Goal: Obtain resource: Download file/media

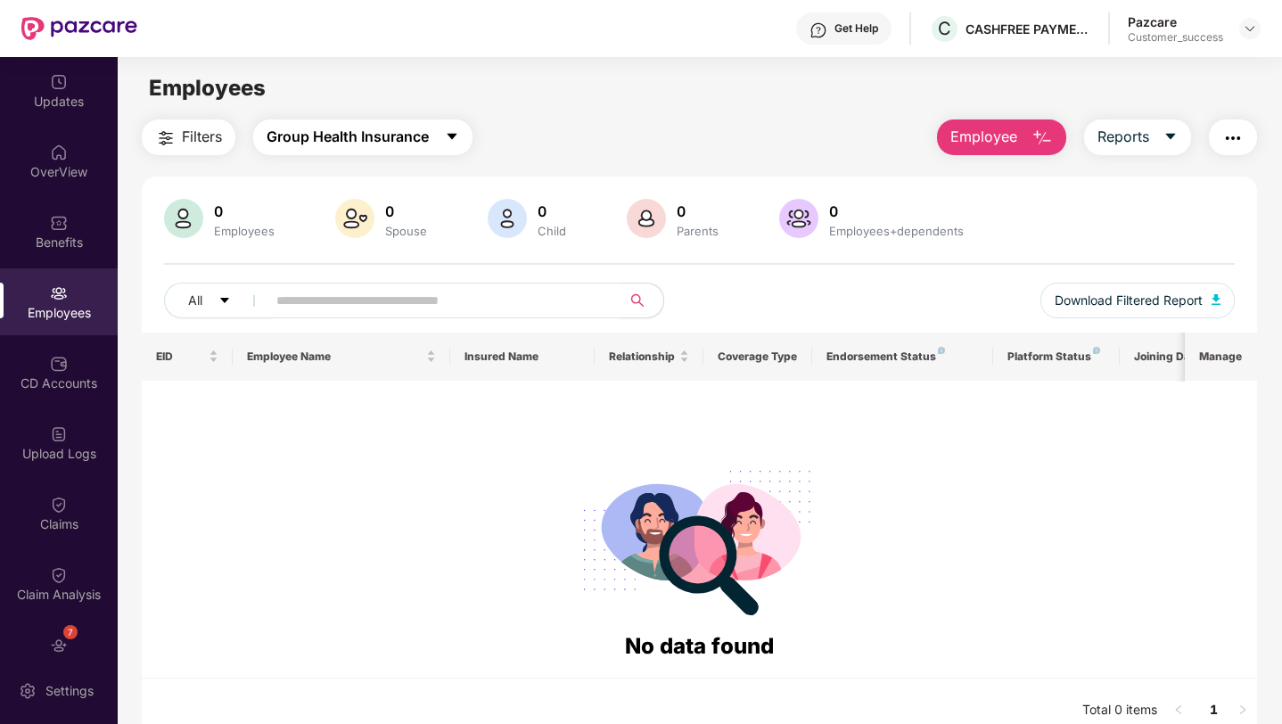
click at [303, 151] on button "Group Health Insurance" at bounding box center [362, 137] width 219 height 36
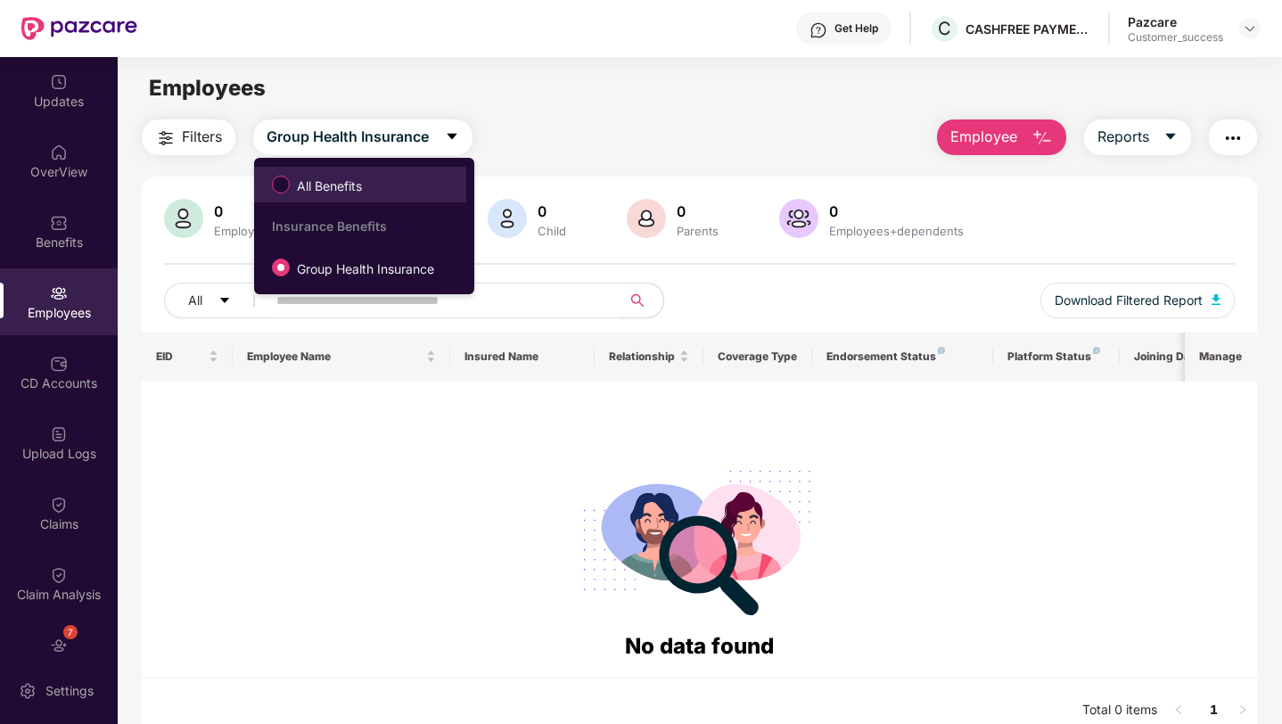
click at [303, 189] on span "All Benefits" at bounding box center [329, 186] width 79 height 20
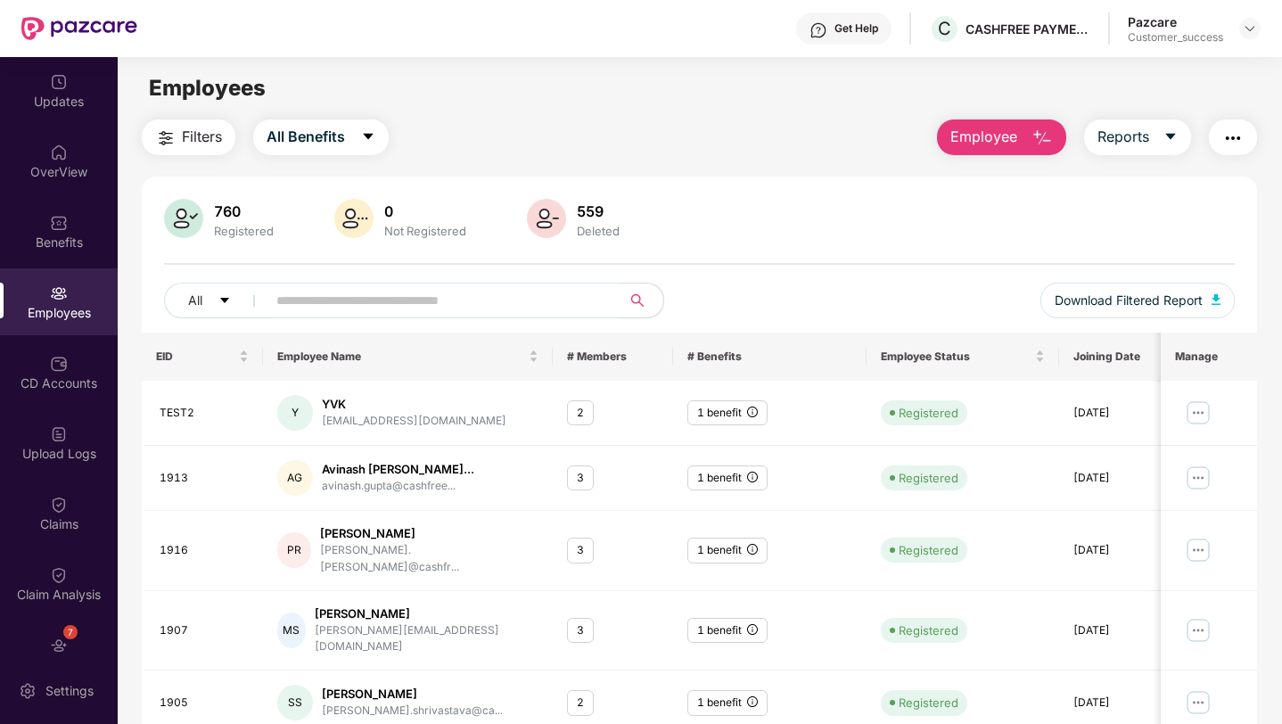
click at [339, 296] on input "text" at bounding box center [436, 300] width 320 height 27
paste input "**********"
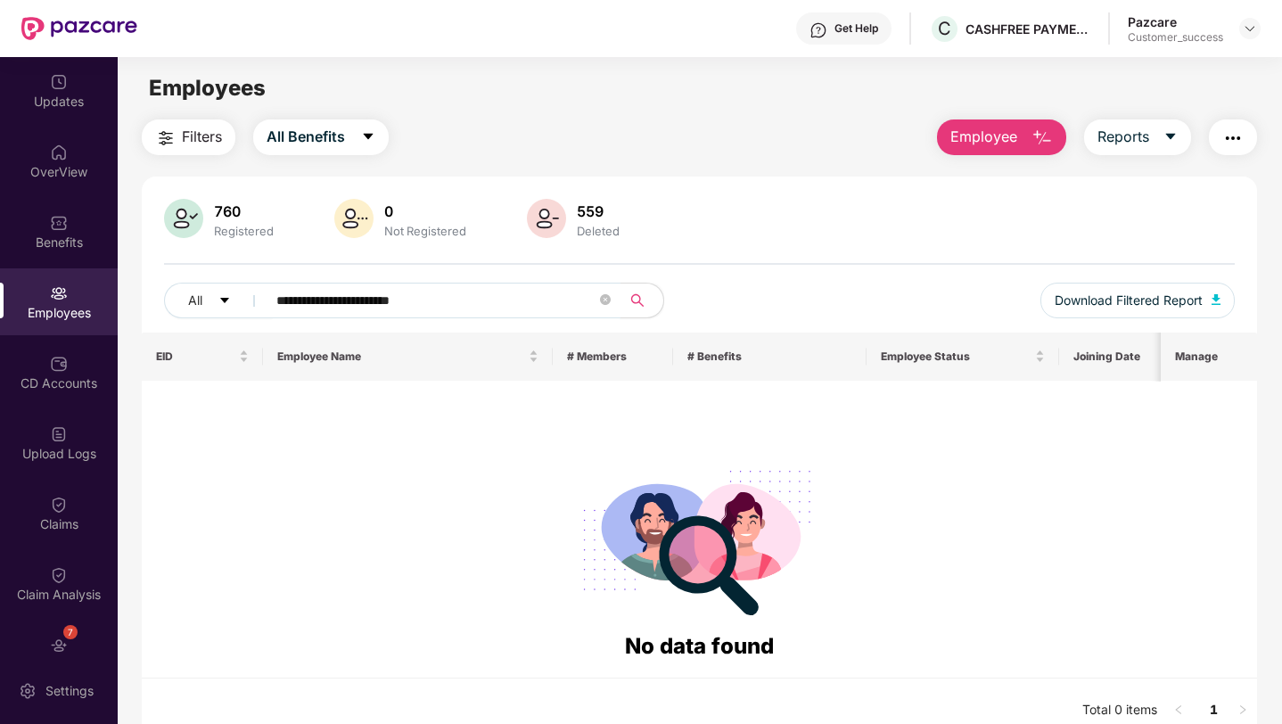
type input "**********"
click at [1247, 32] on img at bounding box center [1250, 28] width 14 height 14
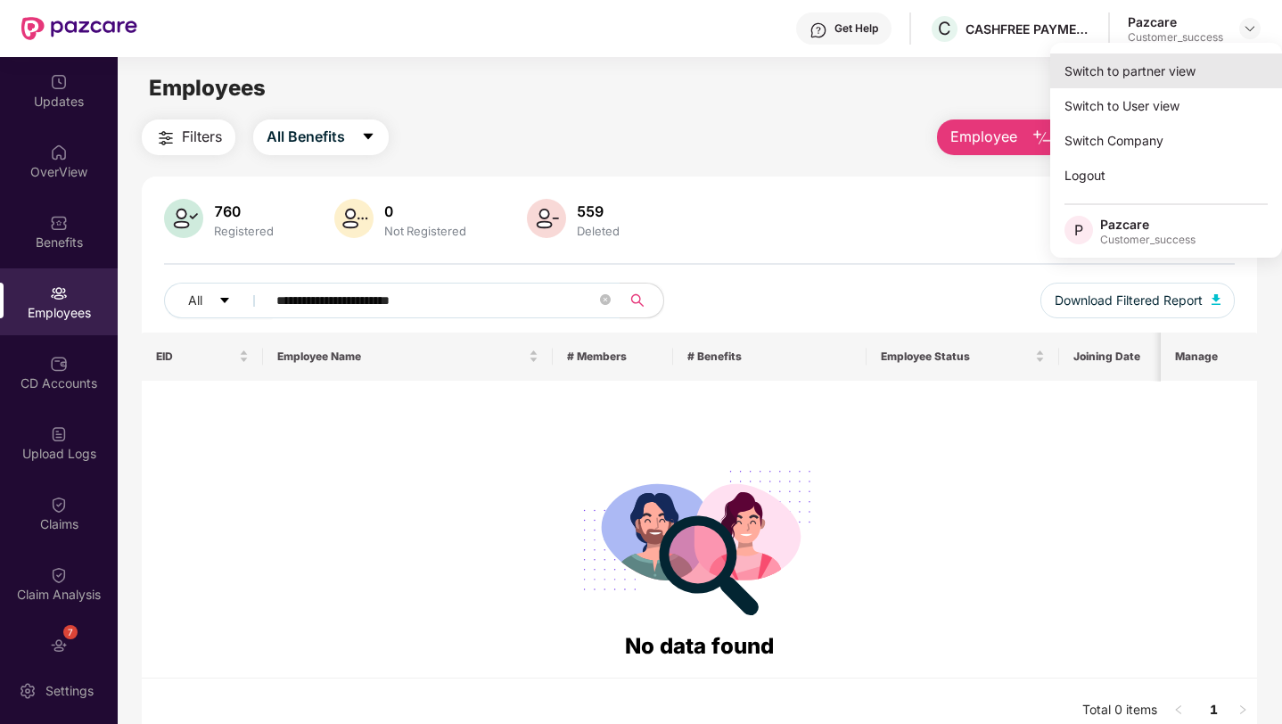
click at [1197, 62] on div "Switch to partner view" at bounding box center [1166, 70] width 232 height 35
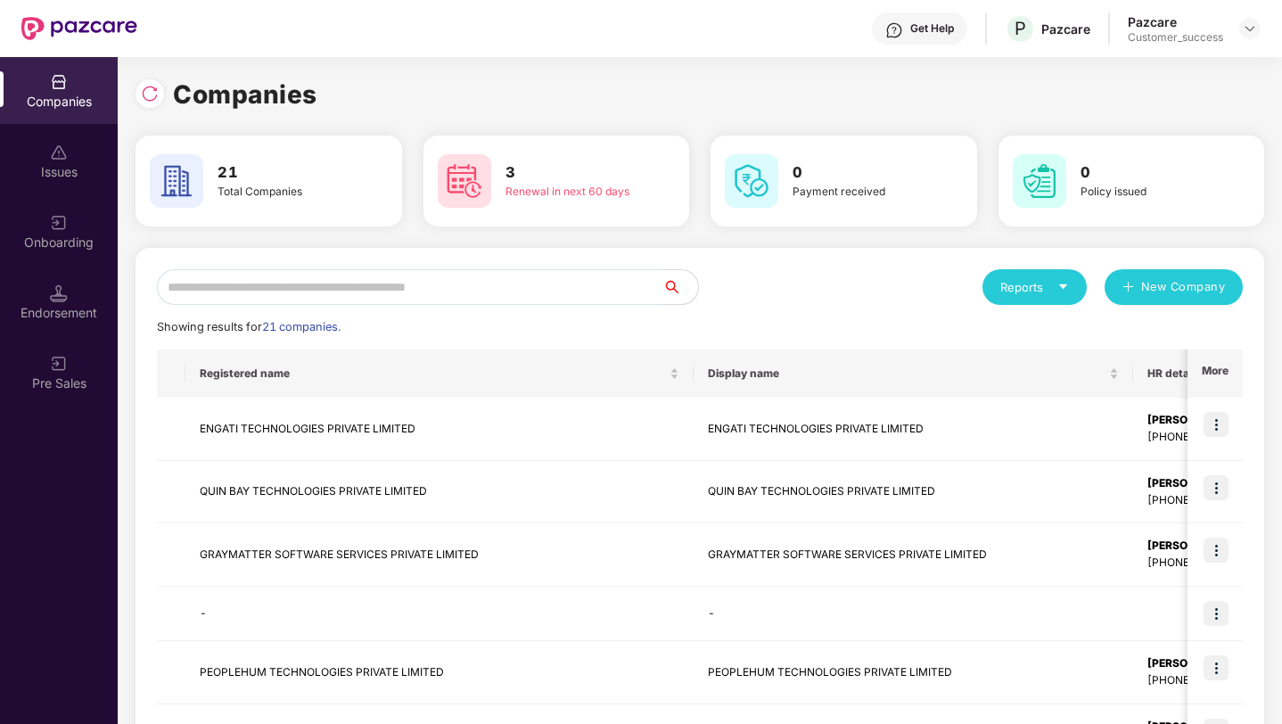
click at [389, 298] on input "text" at bounding box center [409, 287] width 505 height 36
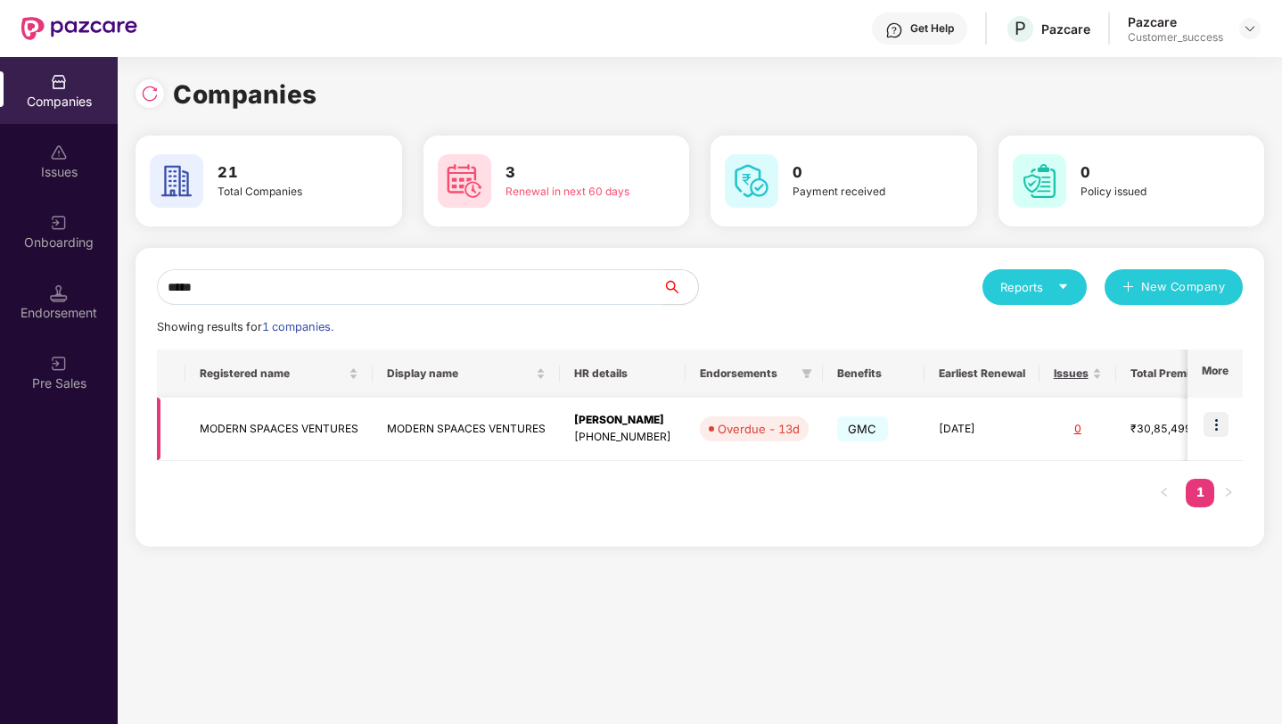
type input "*****"
click at [1214, 427] on img at bounding box center [1215, 424] width 25 height 25
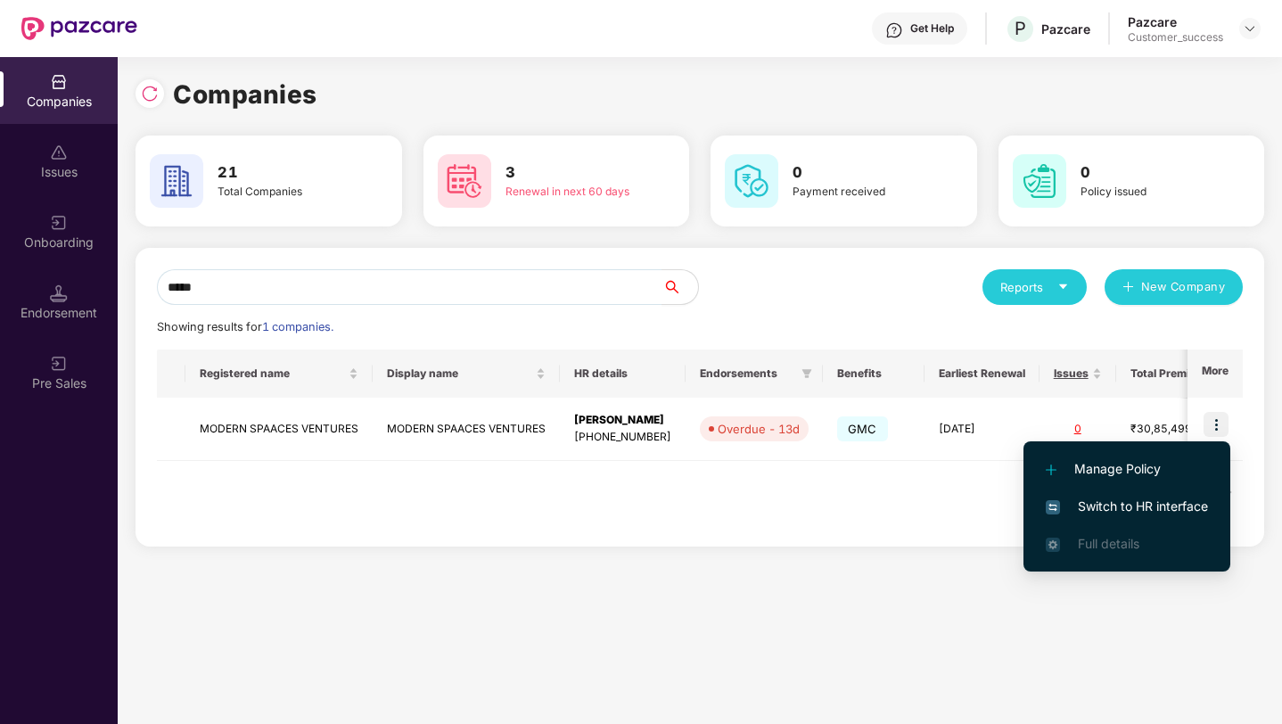
click at [1155, 501] on span "Switch to HR interface" at bounding box center [1127, 506] width 162 height 20
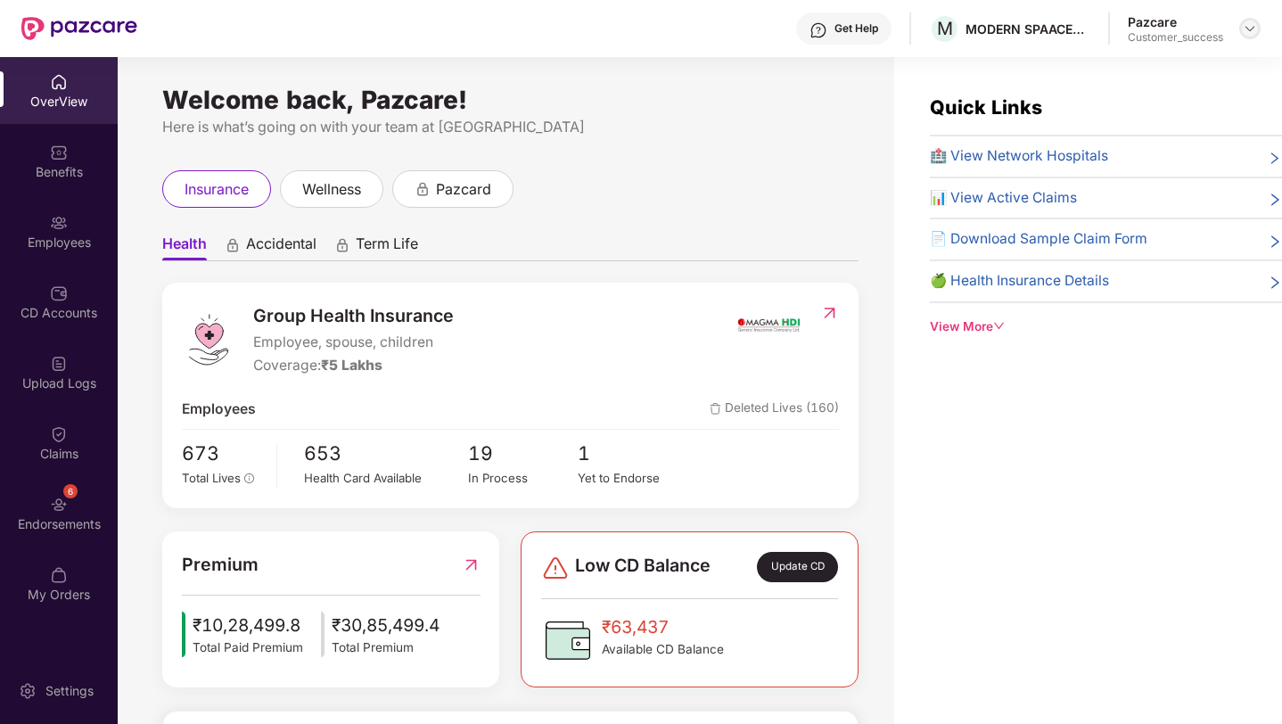
click at [1253, 22] on img at bounding box center [1250, 28] width 14 height 14
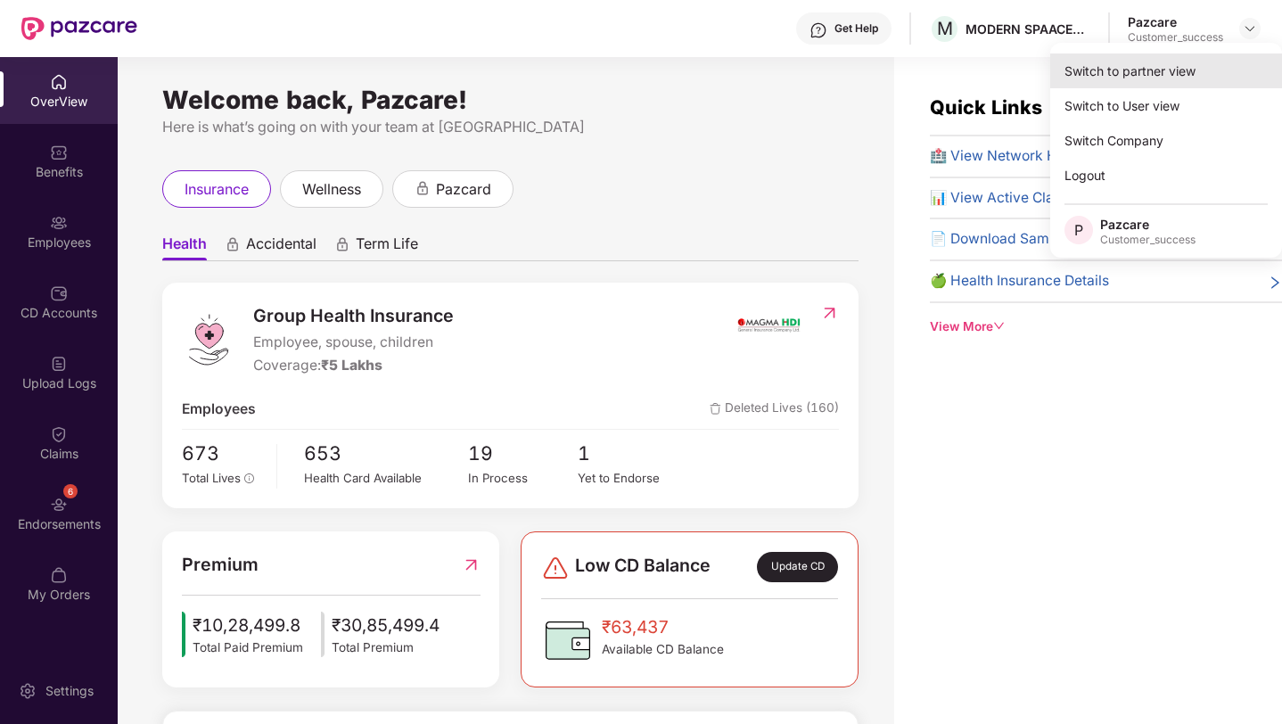
click at [1162, 59] on div "Switch to partner view" at bounding box center [1166, 70] width 232 height 35
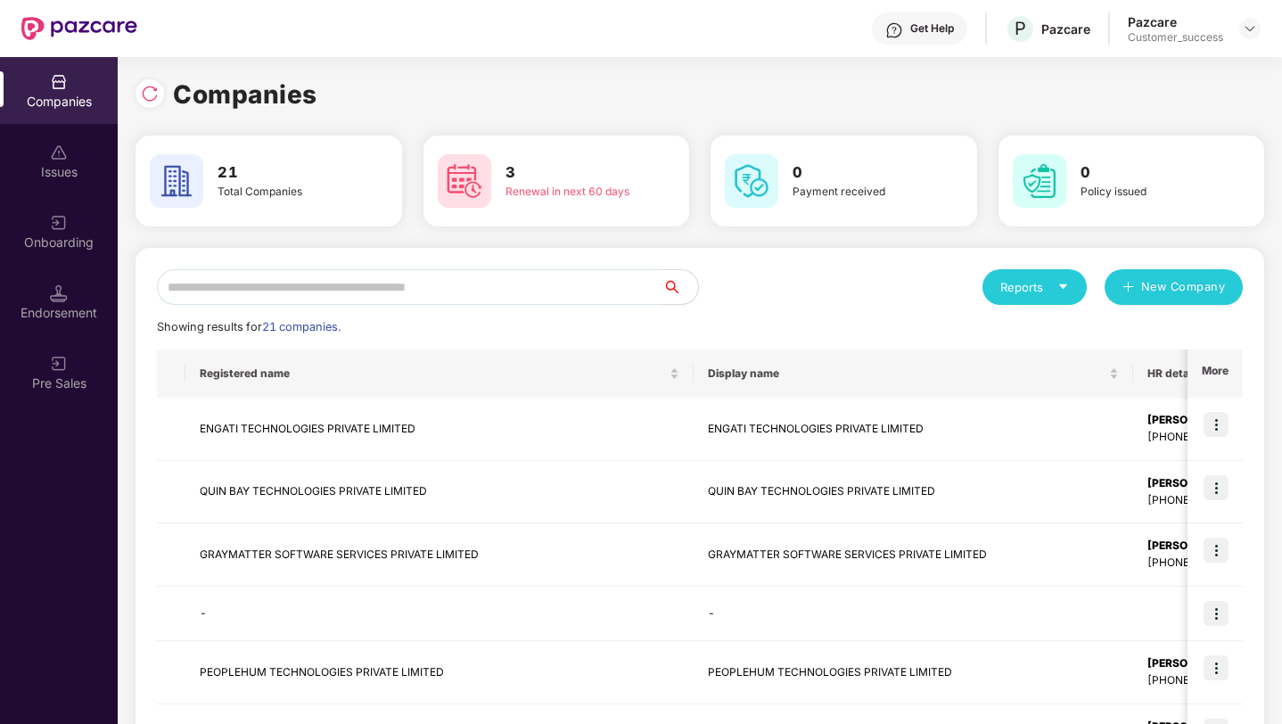
click at [560, 278] on input "text" at bounding box center [409, 287] width 505 height 36
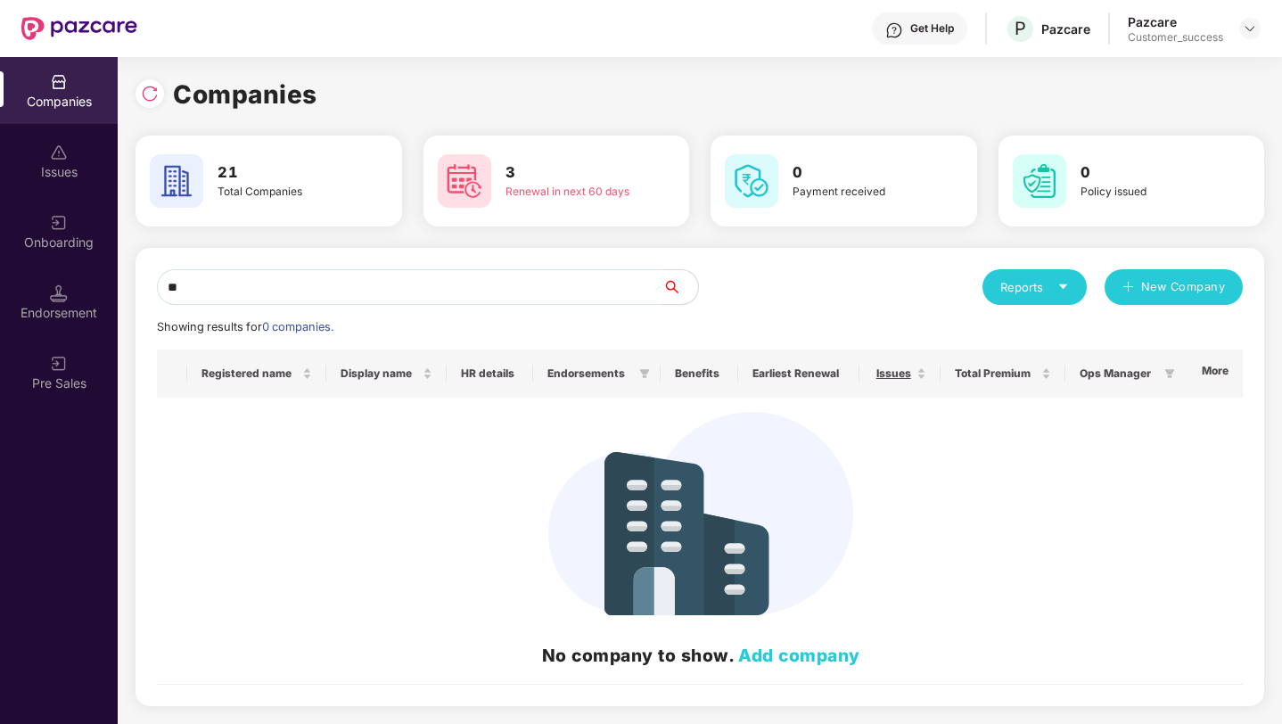
type input "*"
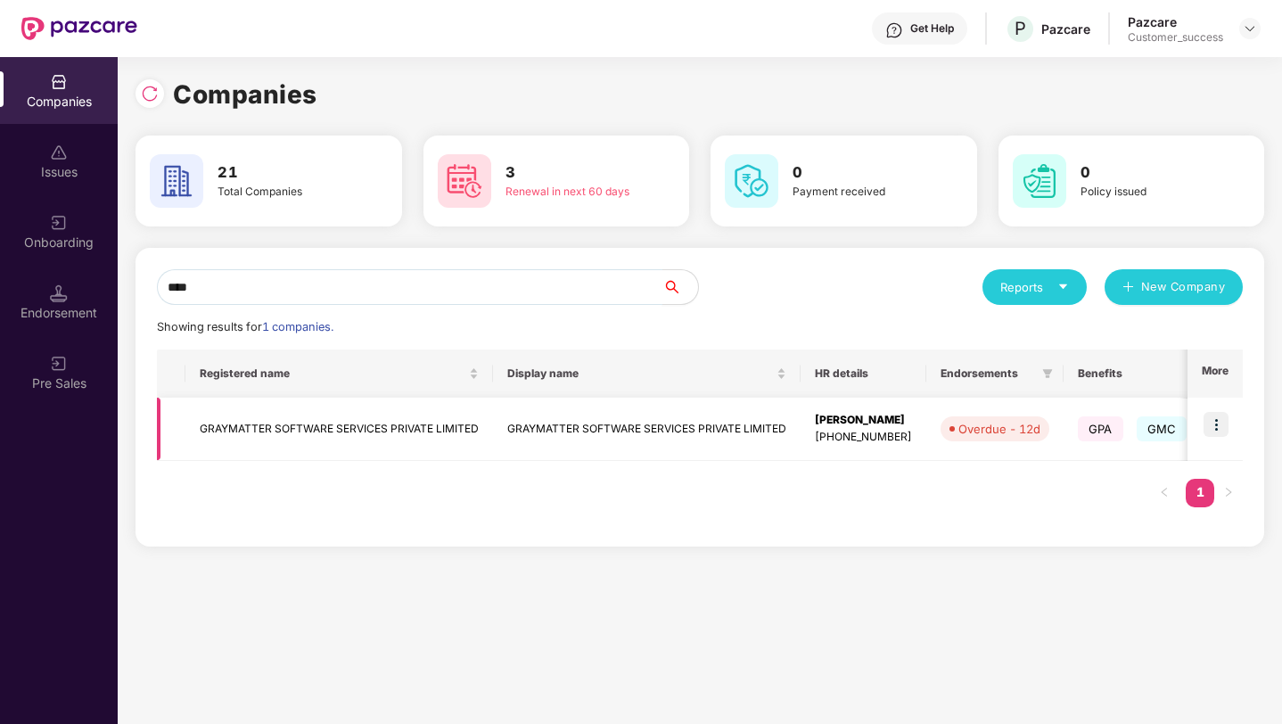
type input "****"
click at [1209, 422] on img at bounding box center [1215, 424] width 25 height 25
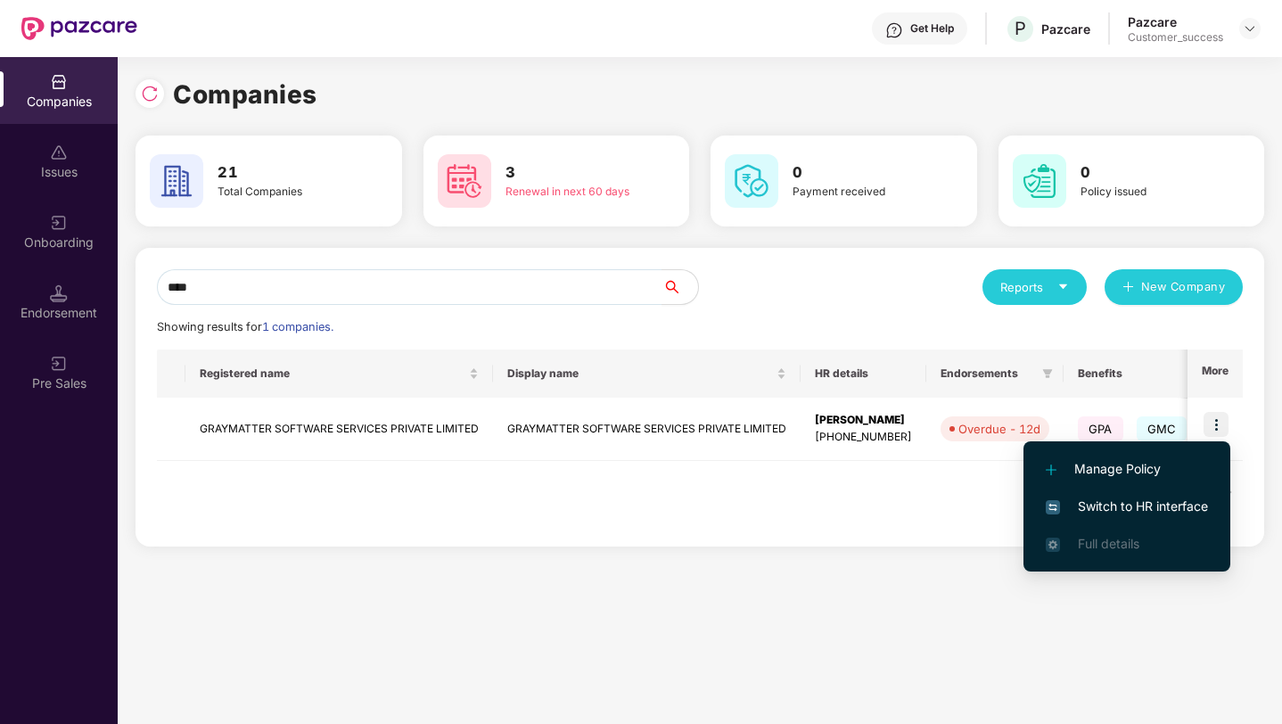
click at [1145, 512] on span "Switch to HR interface" at bounding box center [1127, 506] width 162 height 20
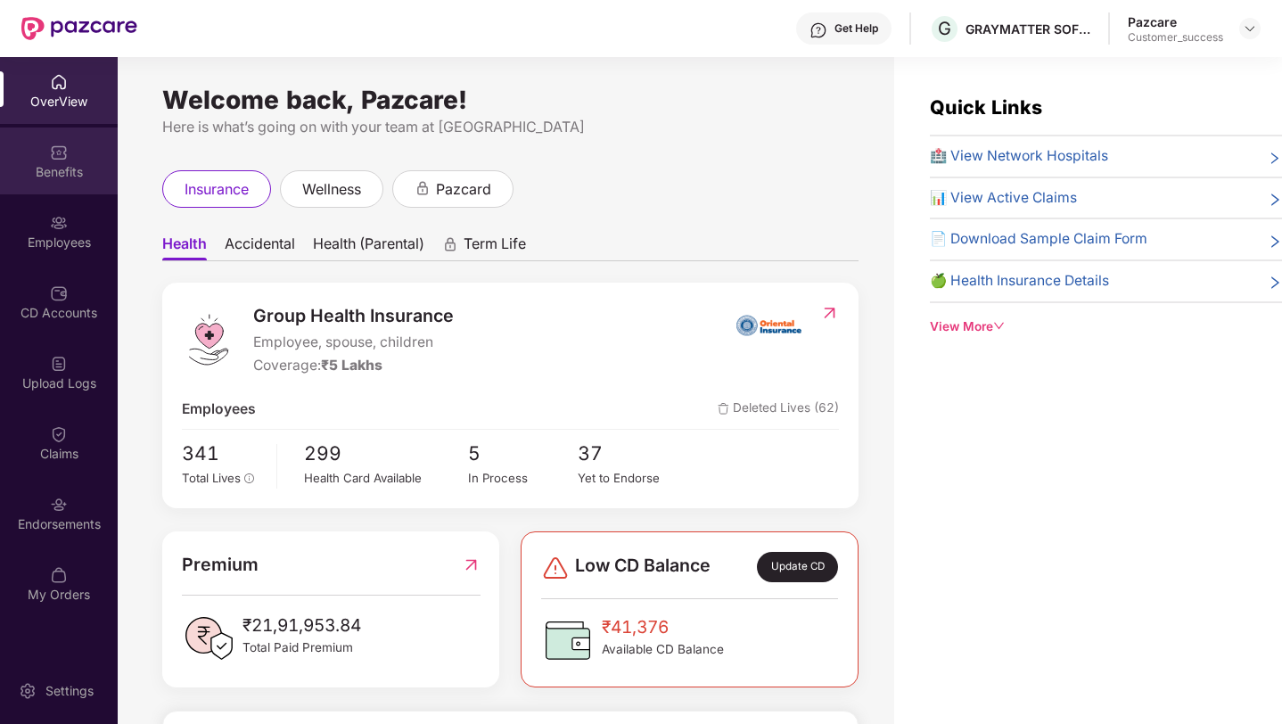
click at [56, 148] on img at bounding box center [59, 153] width 18 height 18
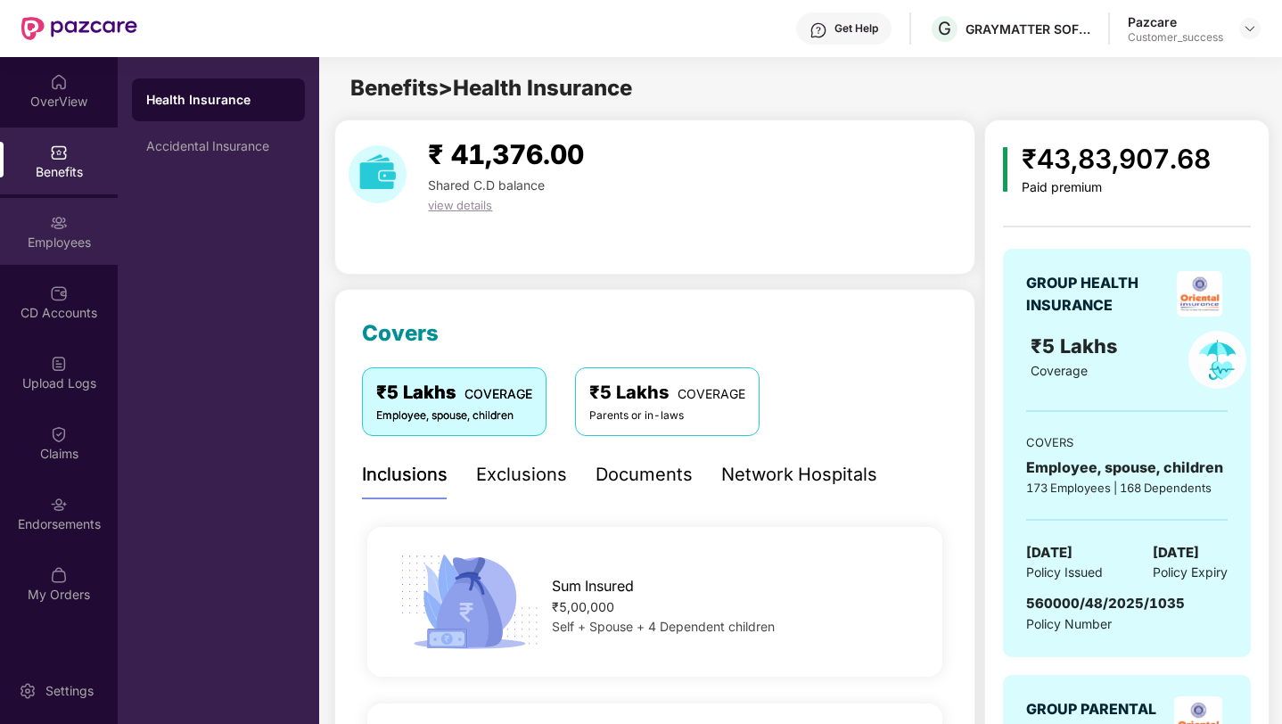
click at [50, 238] on div "Employees" at bounding box center [59, 243] width 118 height 18
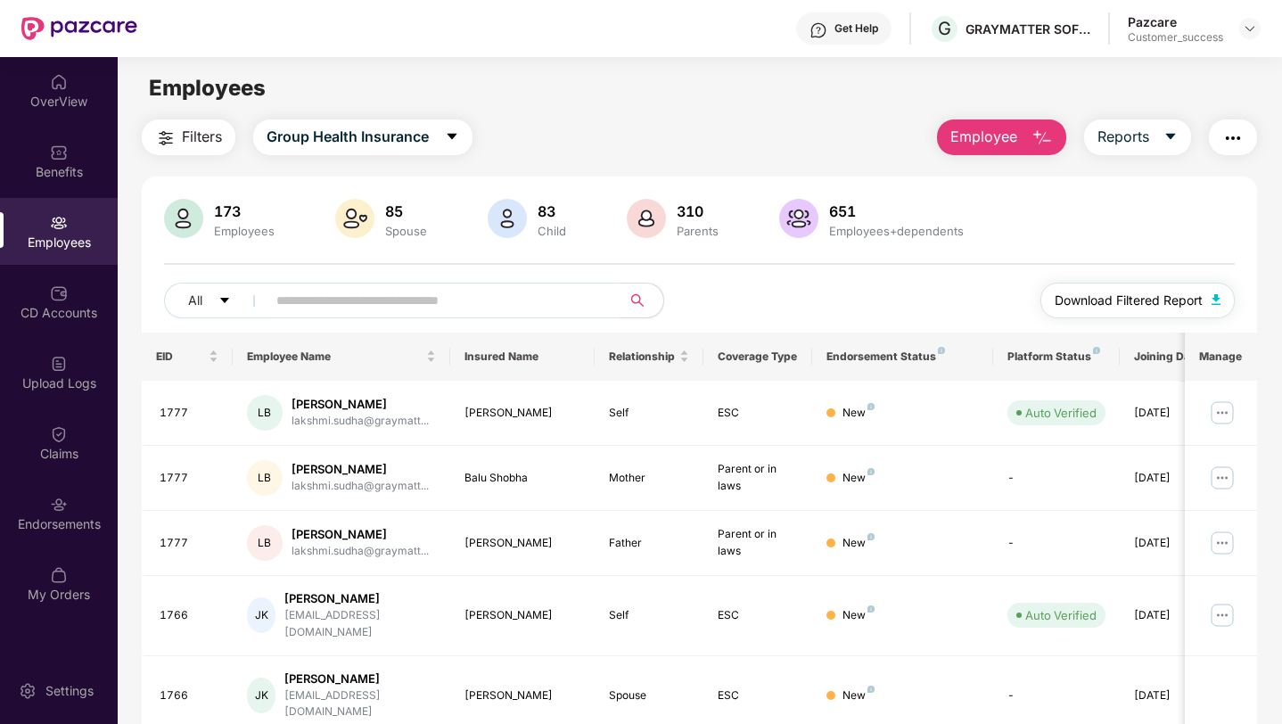
click at [1065, 308] on span "Download Filtered Report" at bounding box center [1128, 301] width 148 height 20
click at [568, 98] on div "Employees" at bounding box center [699, 88] width 1163 height 34
click at [1249, 27] on img at bounding box center [1250, 28] width 14 height 14
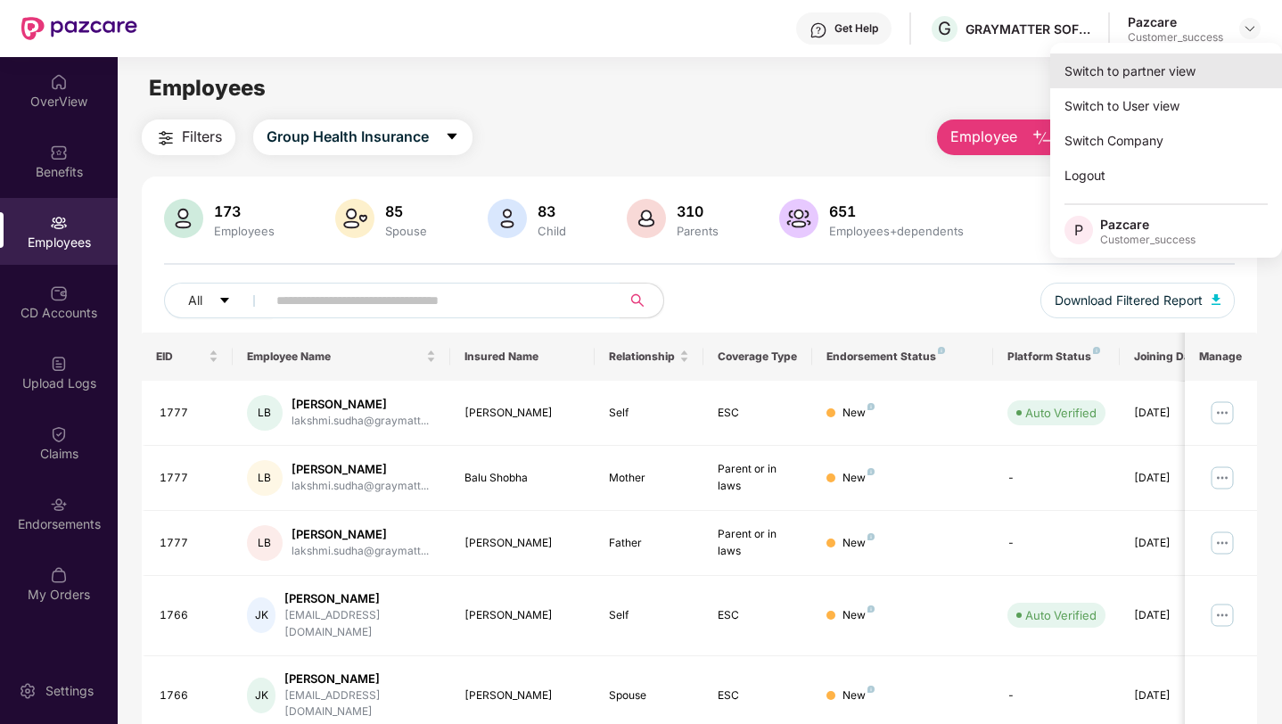
click at [1179, 67] on div "Switch to partner view" at bounding box center [1166, 70] width 232 height 35
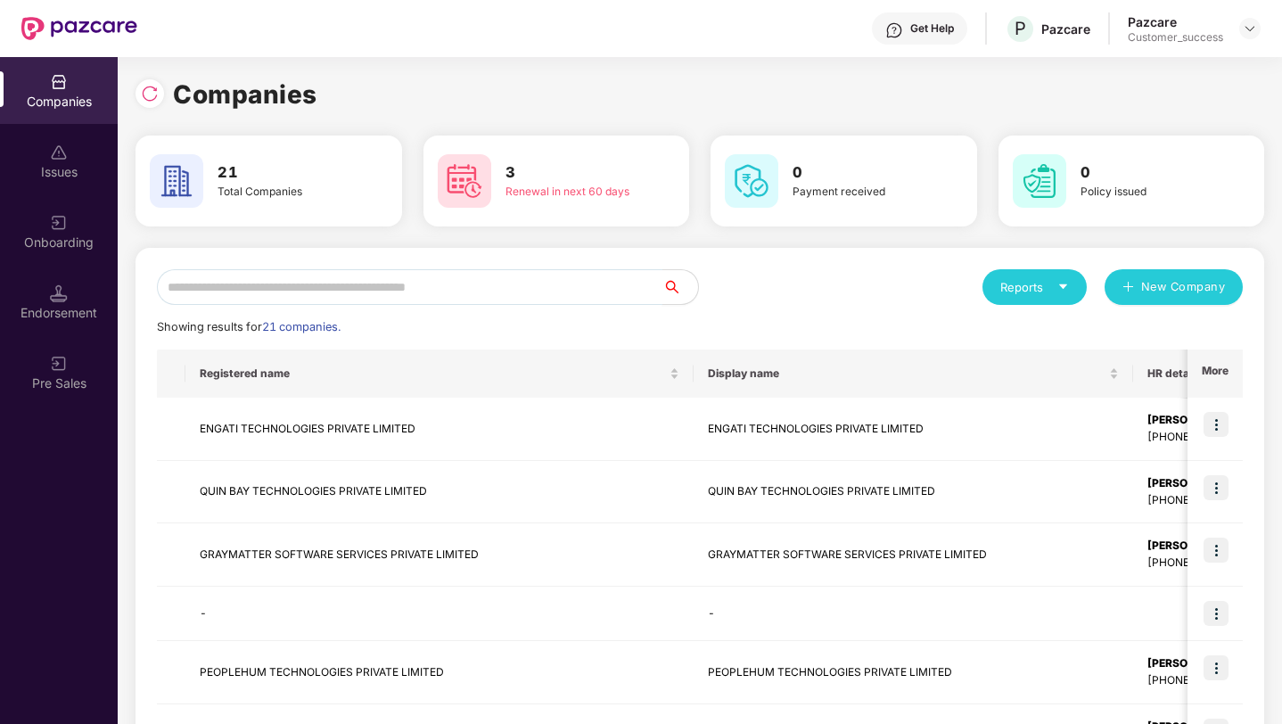
click at [341, 298] on input "text" at bounding box center [409, 287] width 505 height 36
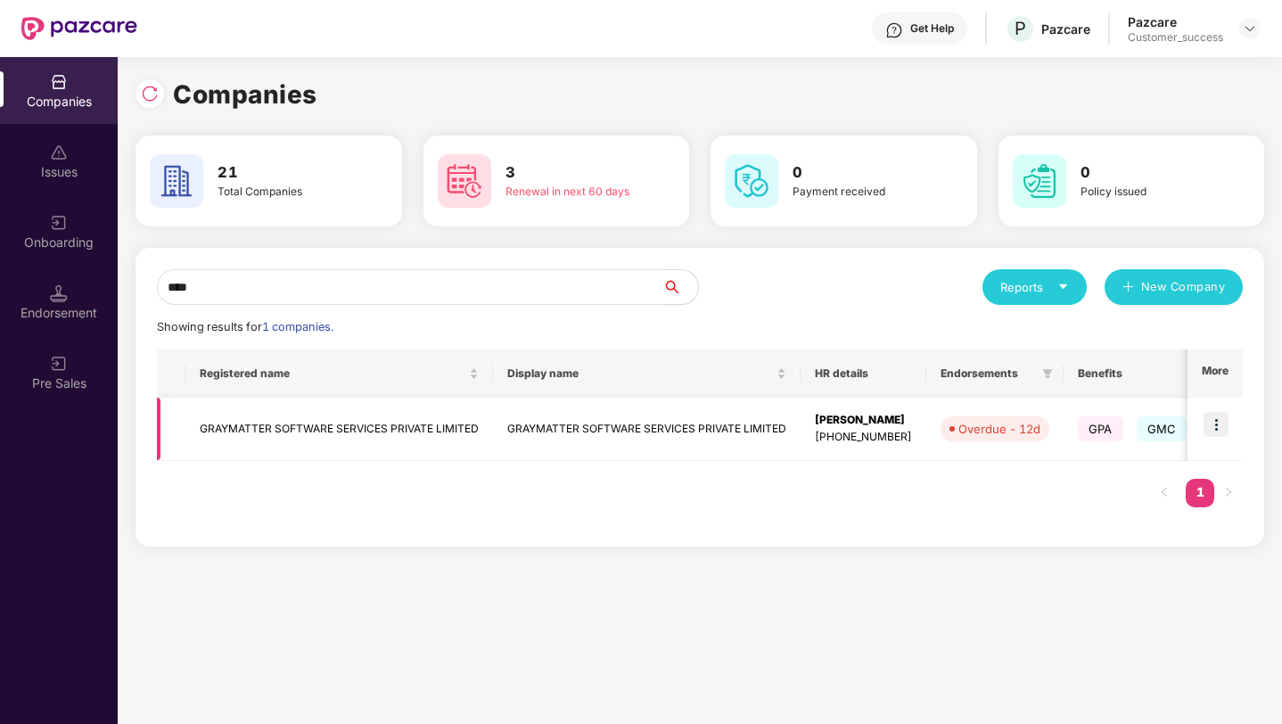
type input "****"
click at [312, 442] on td "GRAYMATTER SOFTWARE SERVICES PRIVATE LIMITED" at bounding box center [339, 429] width 308 height 63
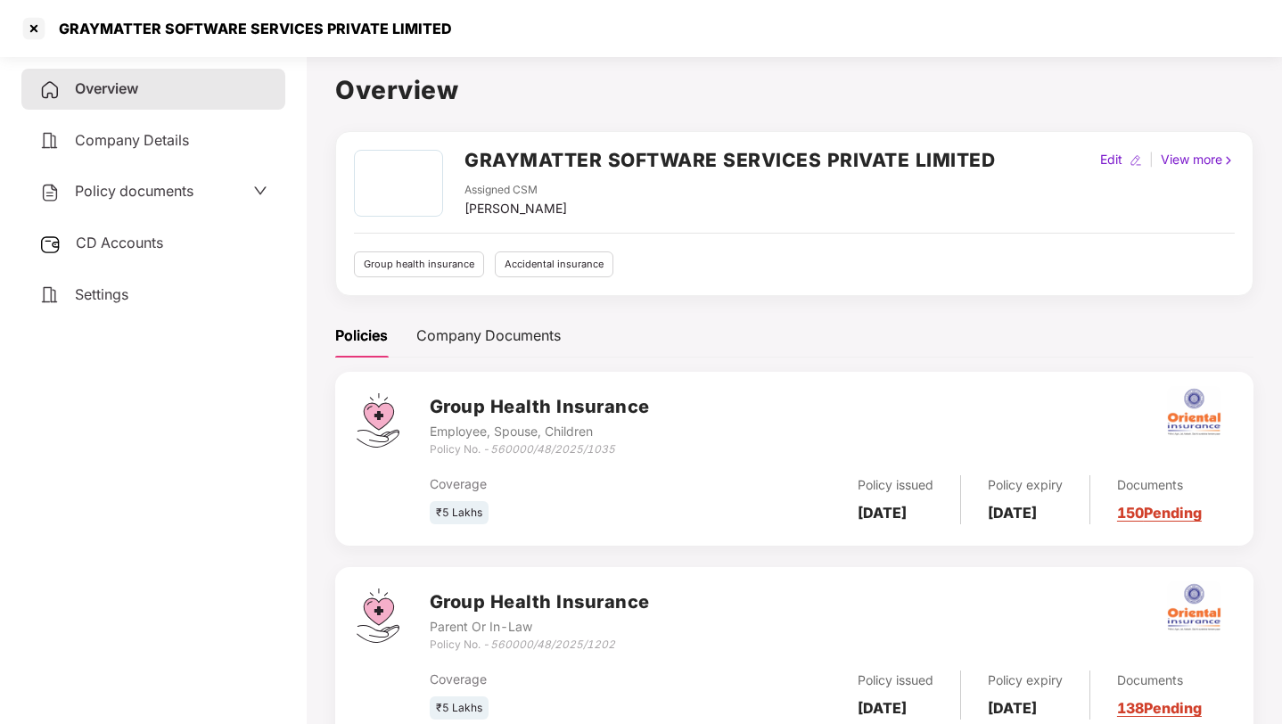
click at [151, 196] on span "Policy documents" at bounding box center [134, 191] width 119 height 18
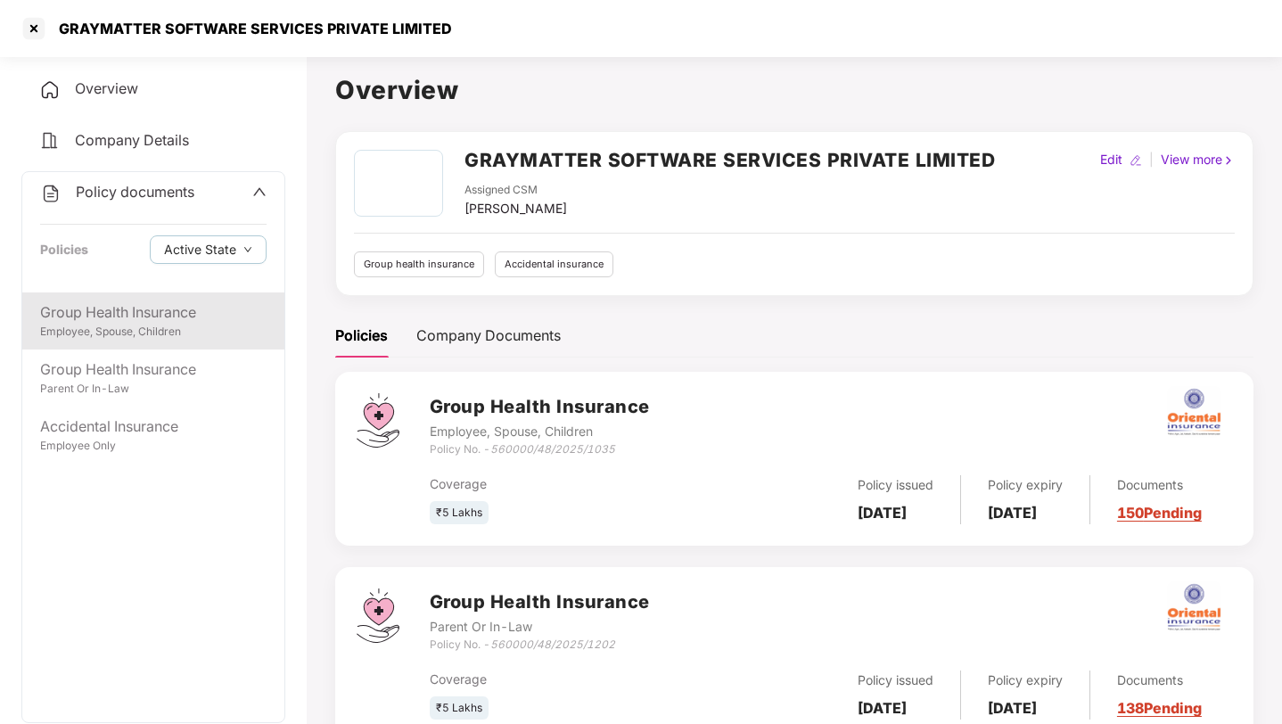
click at [152, 334] on div "Employee, Spouse, Children" at bounding box center [153, 332] width 226 height 17
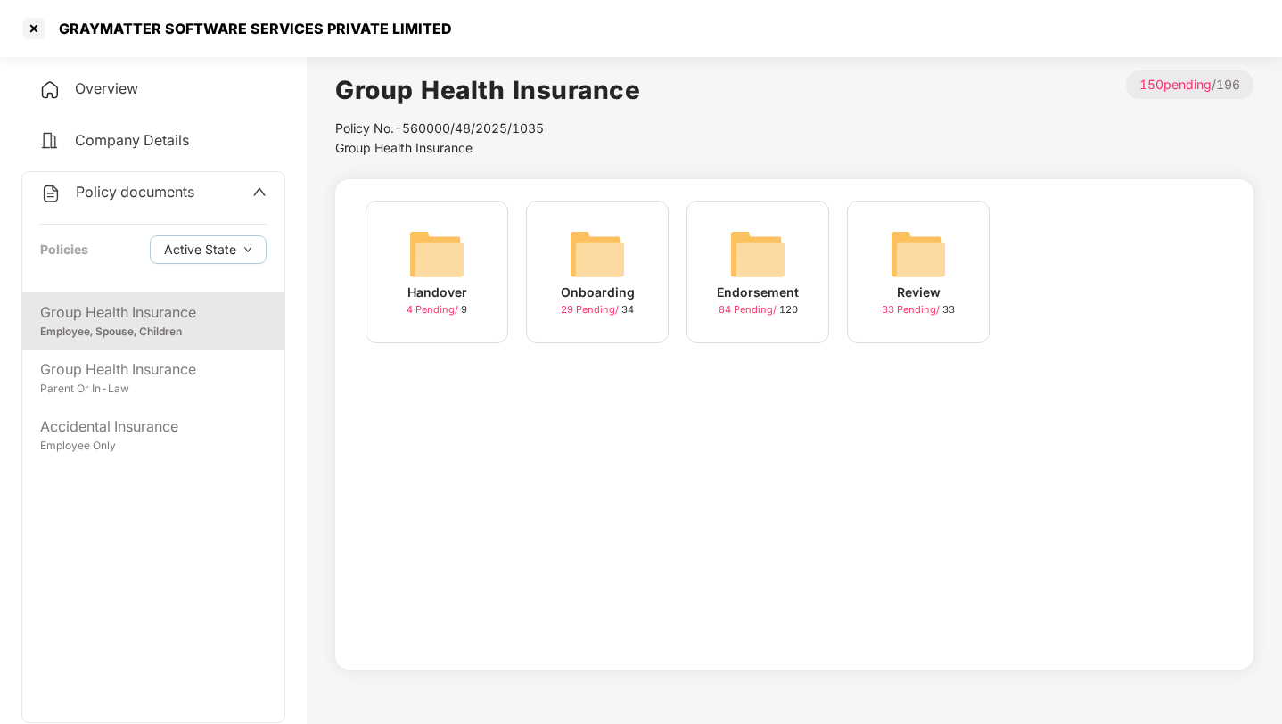
click at [460, 316] on span "4 Pending /" at bounding box center [433, 309] width 54 height 12
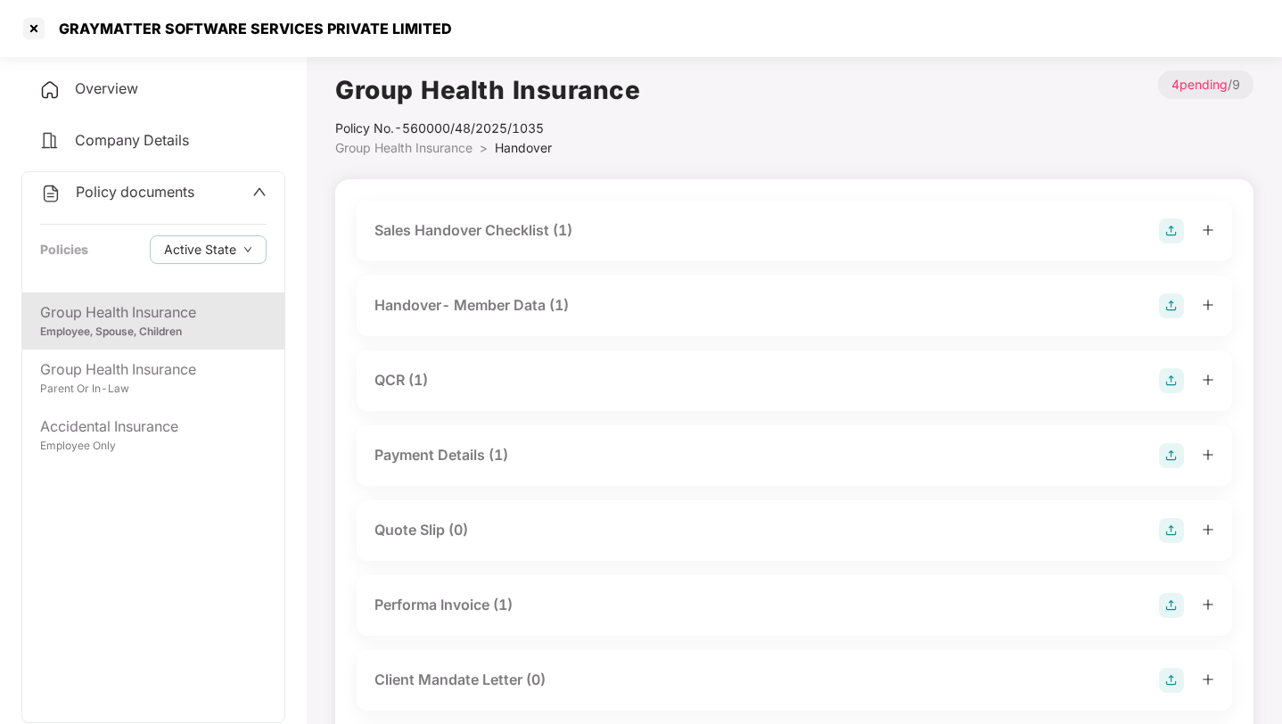
click at [199, 333] on div "Employee, Spouse, Children" at bounding box center [153, 332] width 226 height 17
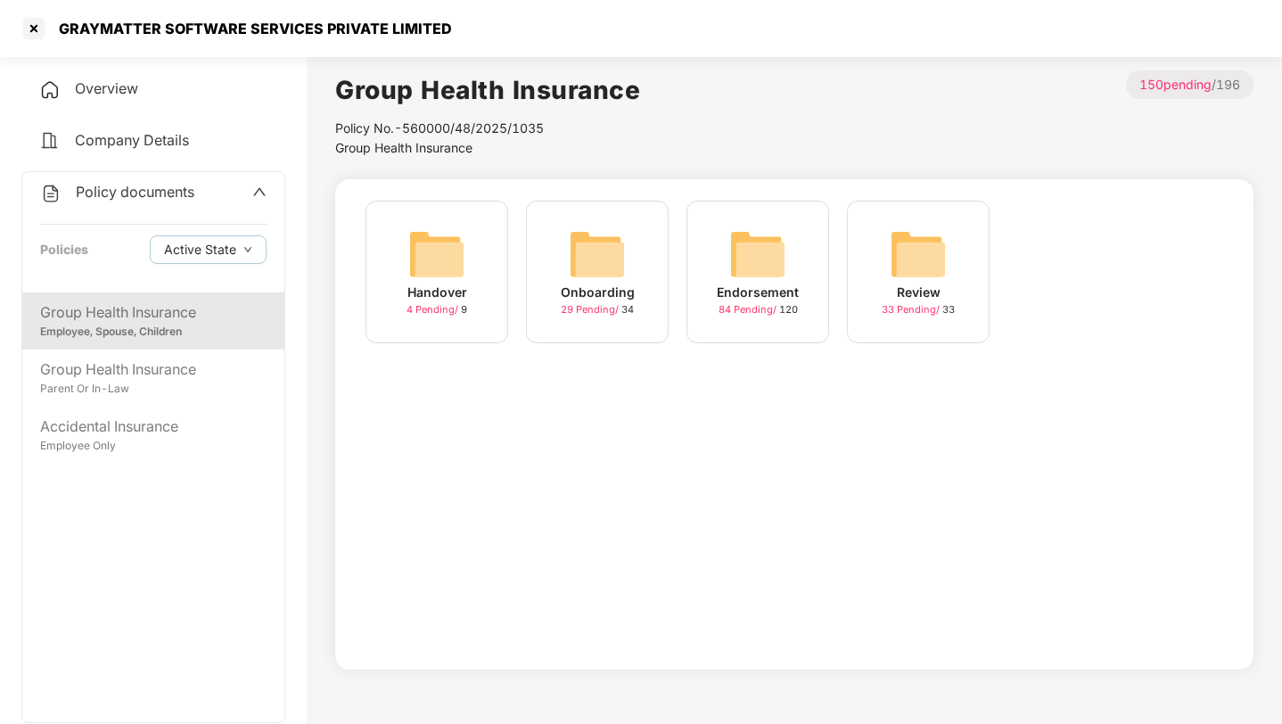
click at [551, 257] on div "Onboarding 29 Pending / 34" at bounding box center [597, 272] width 143 height 143
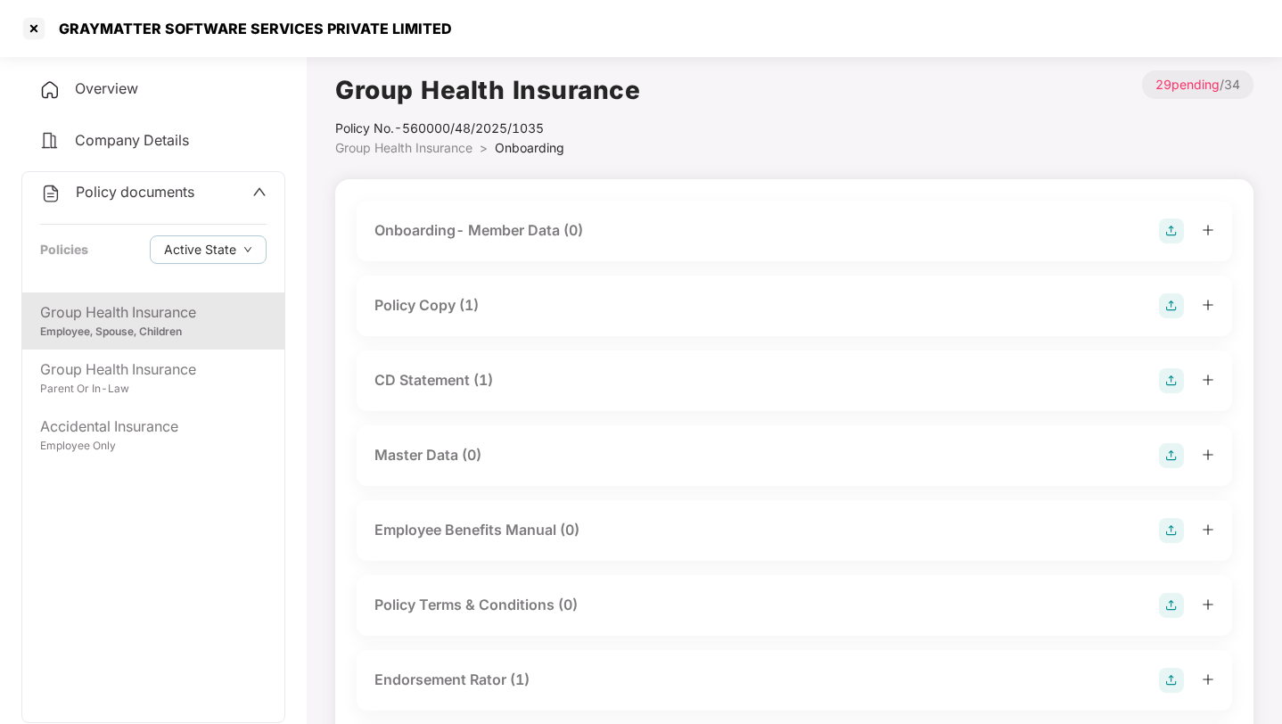
click at [513, 305] on div "Policy Copy (1)" at bounding box center [794, 305] width 840 height 25
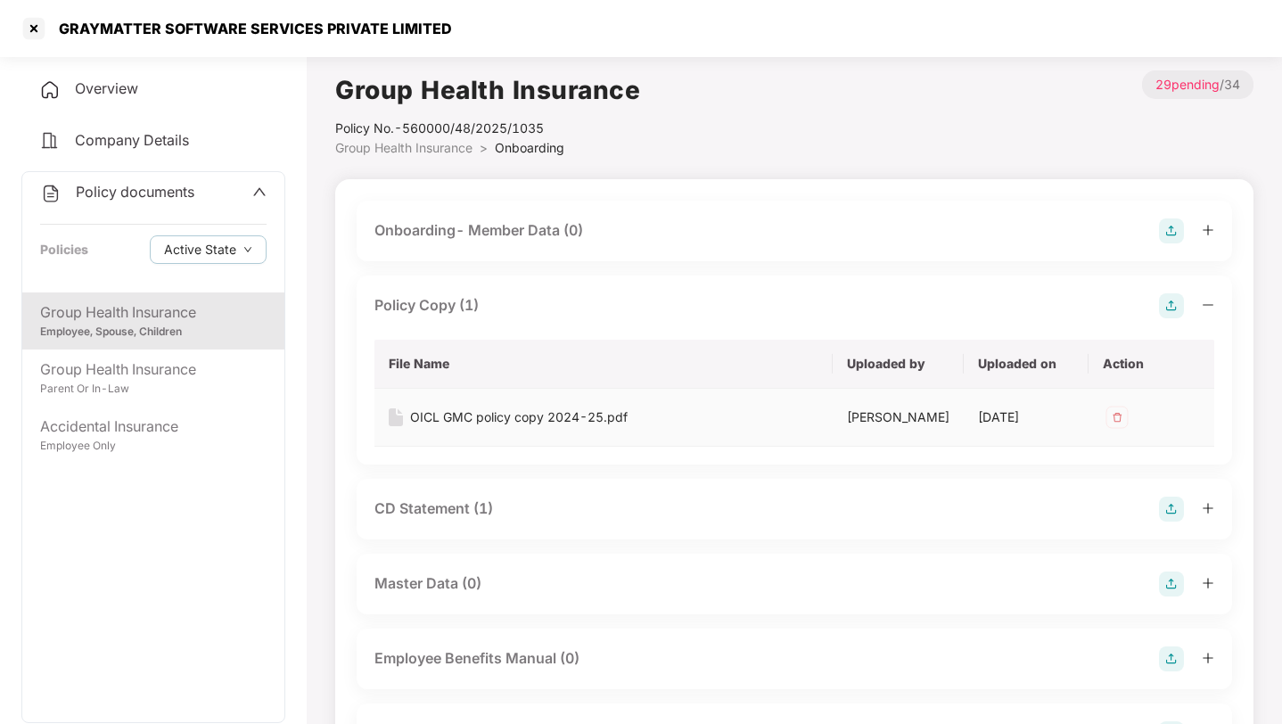
click at [496, 416] on div "OICL GMC policy copy 2024-25.pdf" at bounding box center [518, 417] width 217 height 20
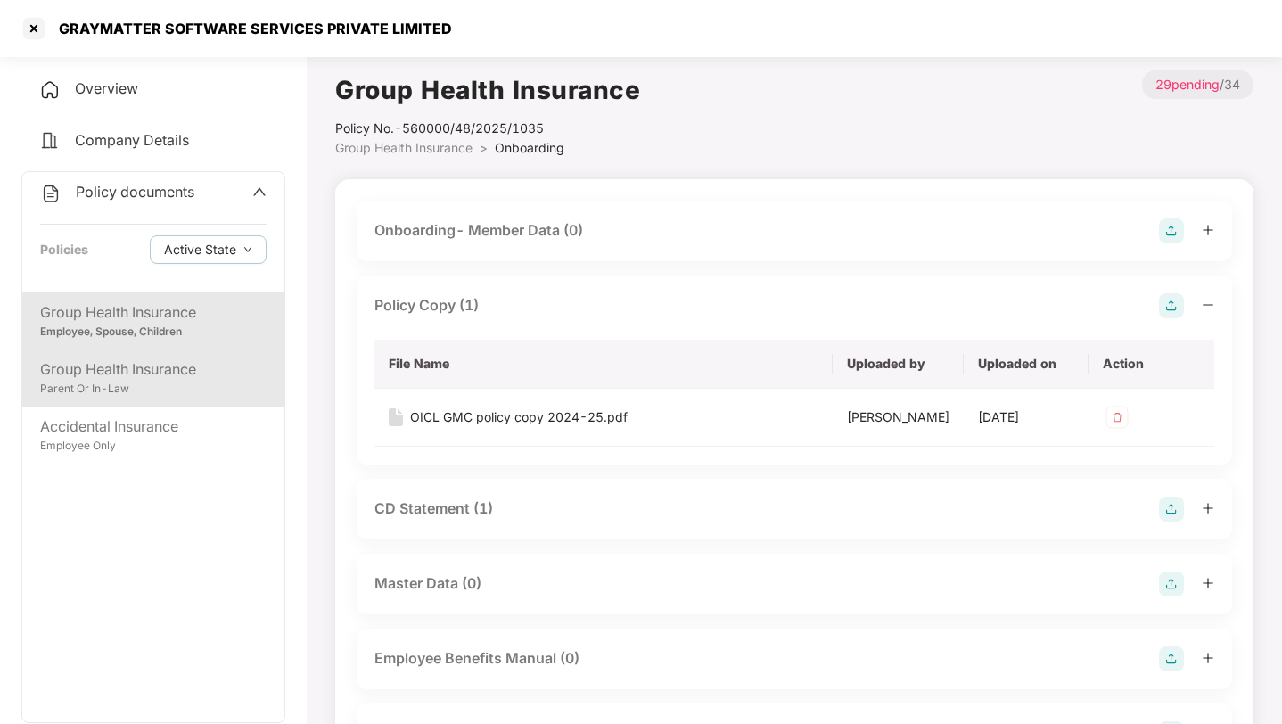
click at [99, 382] on div "Parent Or In-Law" at bounding box center [153, 389] width 226 height 17
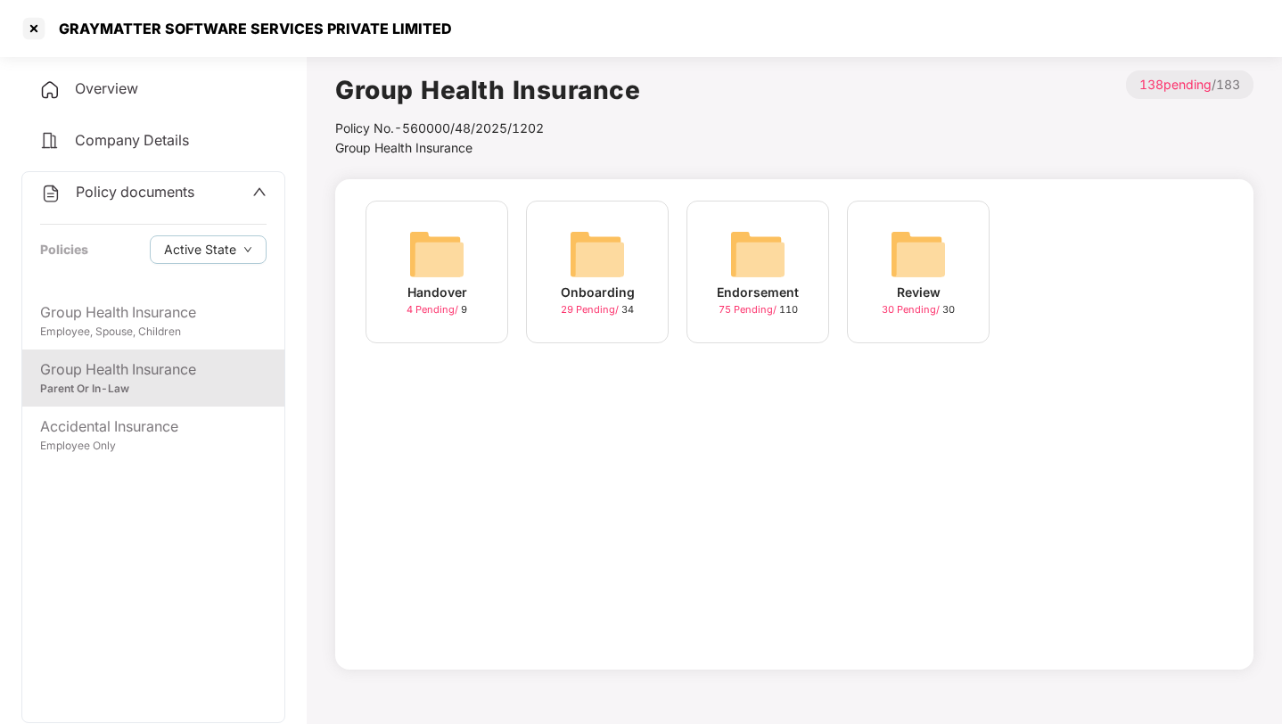
click at [555, 257] on div "Onboarding 29 Pending / 34" at bounding box center [597, 272] width 143 height 143
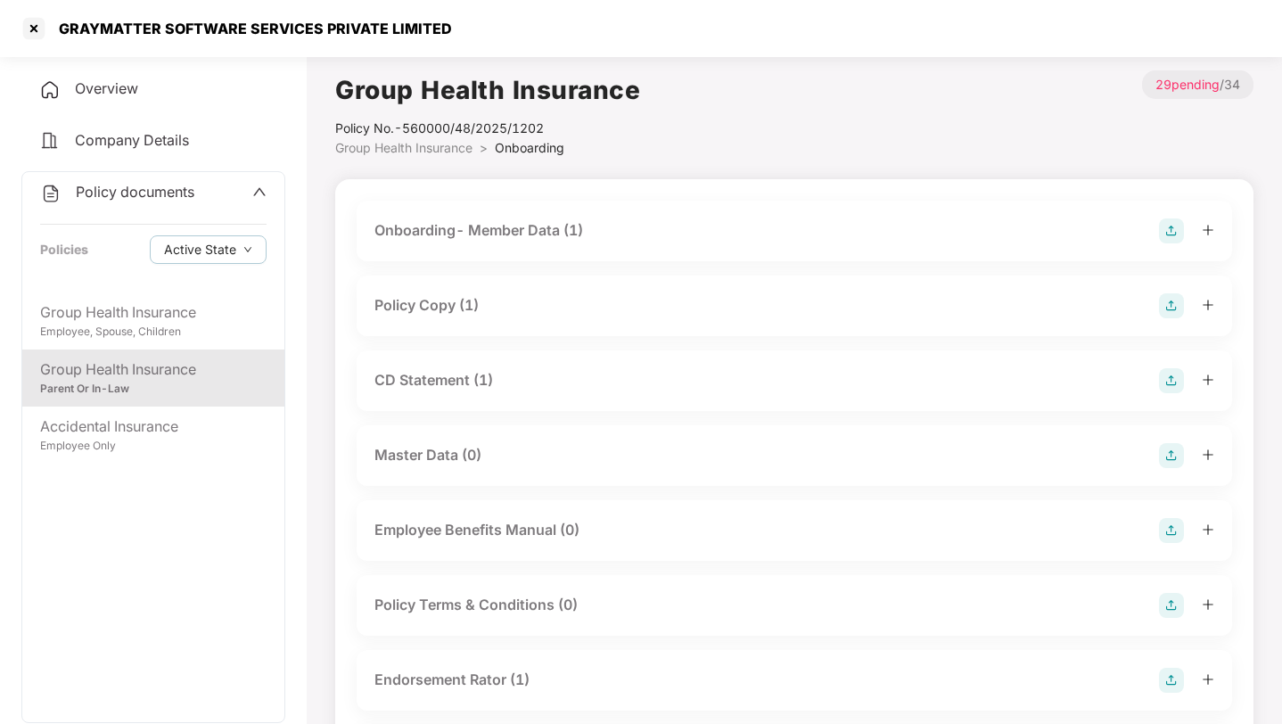
click at [541, 281] on div "Policy Copy (1)" at bounding box center [794, 305] width 875 height 61
click at [541, 291] on div "Policy Copy (1)" at bounding box center [794, 305] width 875 height 61
click at [516, 307] on div "Policy Copy (1)" at bounding box center [794, 305] width 840 height 25
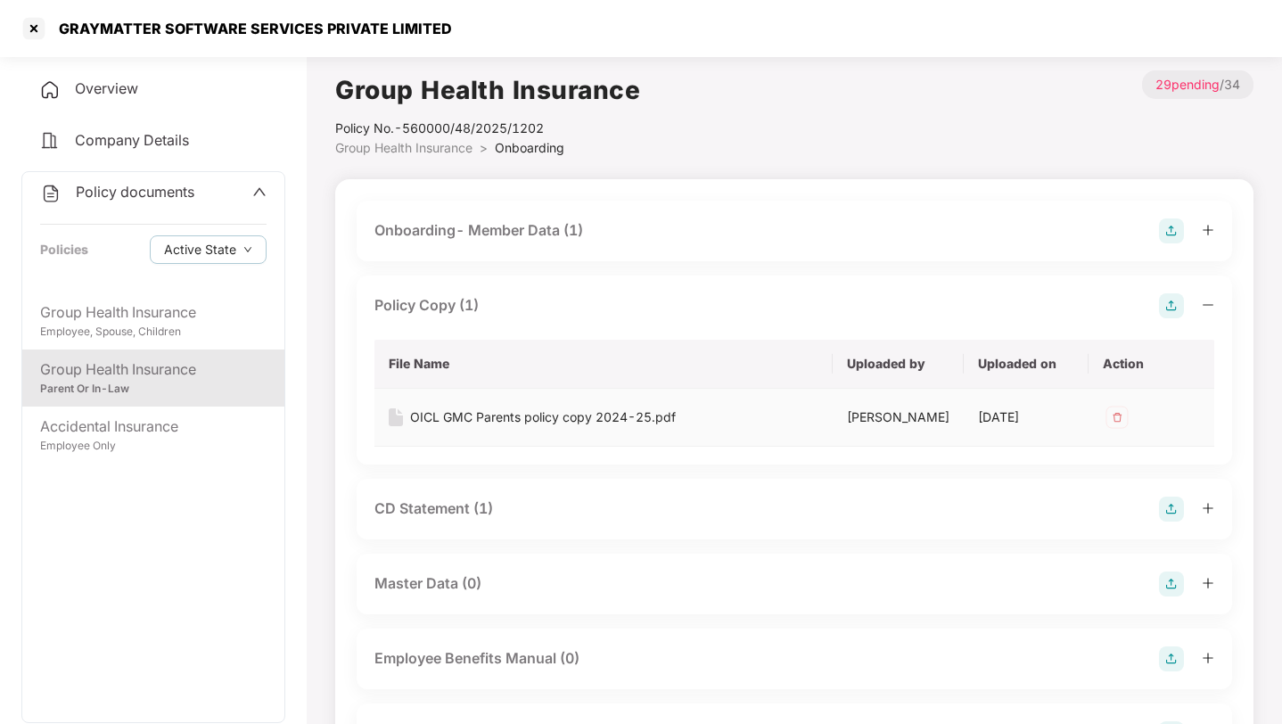
click at [506, 420] on div "OICL GMC Parents policy copy 2024-25.pdf" at bounding box center [543, 417] width 266 height 20
